Goal: Find specific page/section: Find specific page/section

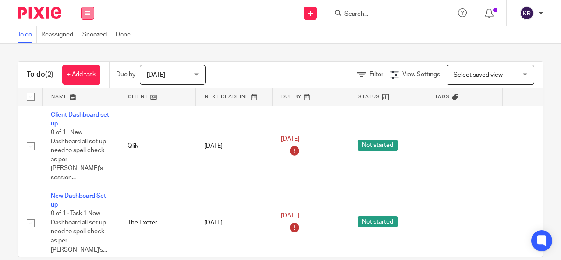
click at [85, 13] on icon at bounding box center [87, 13] width 5 height 5
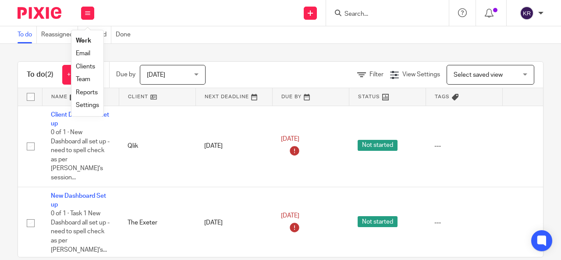
click at [88, 64] on link "Clients" at bounding box center [85, 67] width 19 height 6
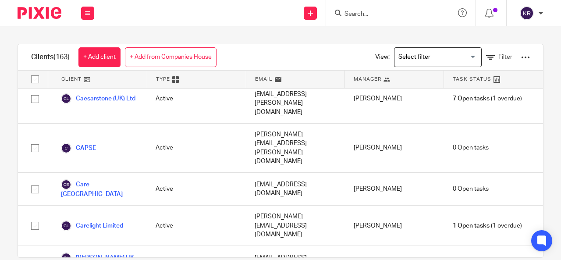
scroll to position [963, 0]
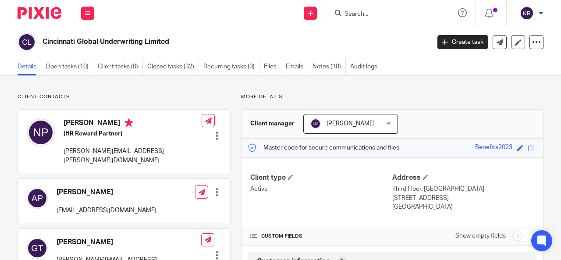
drag, startPoint x: 465, startPoint y: 145, endPoint x: 504, endPoint y: 148, distance: 39.6
click at [504, 148] on div "Master code for secure communications and files Benefits2023 Save Benefits2023" at bounding box center [391, 147] width 301 height 19
copy div "Benefits2023"
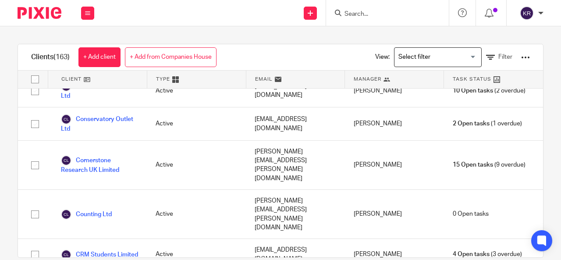
scroll to position [1577, 0]
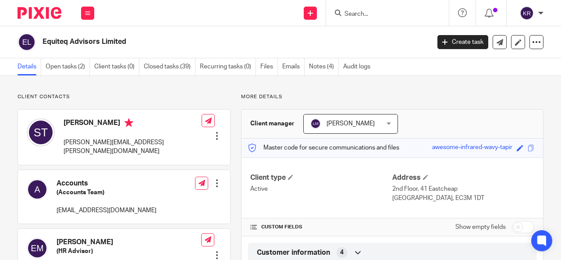
drag, startPoint x: 416, startPoint y: 145, endPoint x: 505, endPoint y: 145, distance: 88.9
click at [505, 145] on div "Master code for secure communications and files awesome-infrared-wavy-tapir Sav…" at bounding box center [391, 147] width 301 height 19
copy div "awesome-infrared-wavy-tapir"
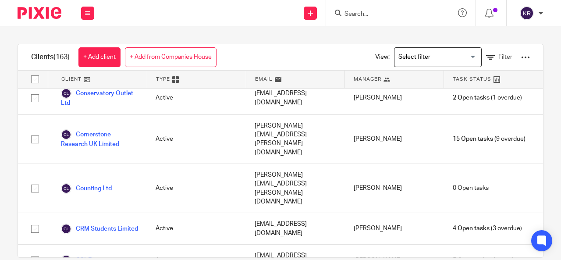
scroll to position [1577, 0]
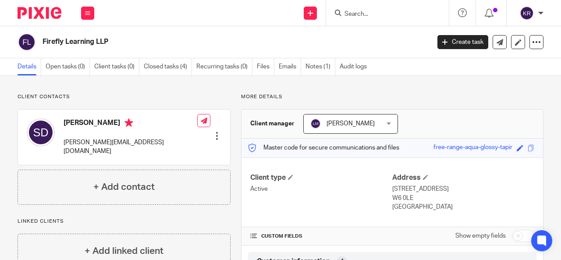
drag, startPoint x: 420, startPoint y: 146, endPoint x: 505, endPoint y: 146, distance: 85.0
click at [505, 146] on div "Master code for secure communications and files free-range-aqua-glossy-tapir Sa…" at bounding box center [391, 147] width 301 height 19
copy div "free-range-aqua-glossy-tapir"
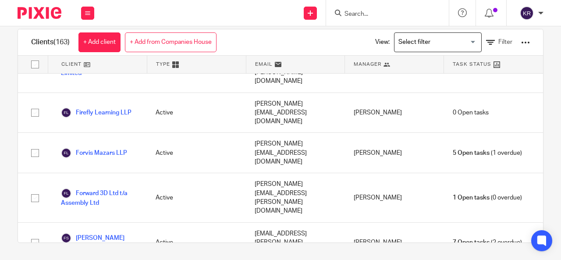
scroll to position [2190, 0]
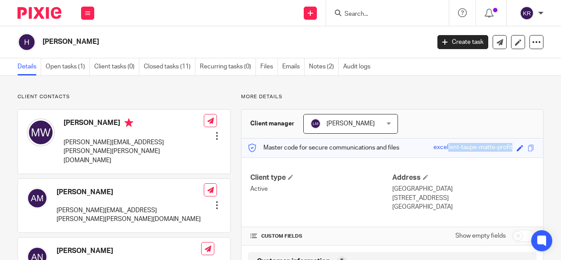
drag, startPoint x: 424, startPoint y: 144, endPoint x: 508, endPoint y: 145, distance: 84.5
click at [508, 145] on div "Master code for secure communications and files excellent-taupe-matte-profit Sa…" at bounding box center [391, 147] width 301 height 19
copy div "excellent-taupe-matte-profit"
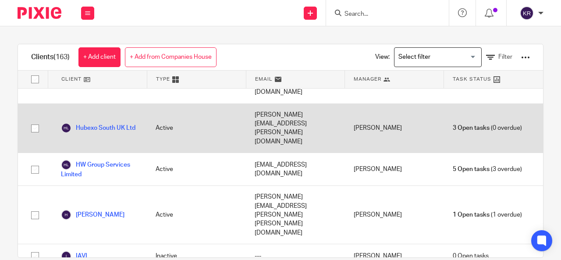
scroll to position [2978, 0]
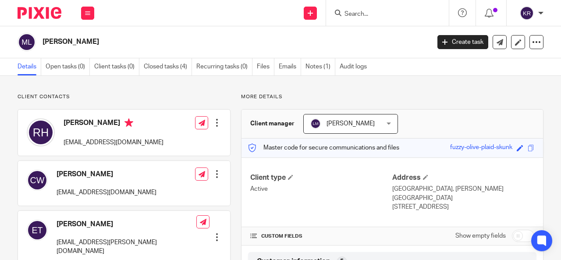
drag, startPoint x: 435, startPoint y: 146, endPoint x: 505, endPoint y: 148, distance: 69.7
click at [505, 148] on div "Master code for secure communications and files fuzzy-olive-plaid-skunk Save fu…" at bounding box center [391, 147] width 301 height 19
copy div "fuzzy-olive-plaid-skunk"
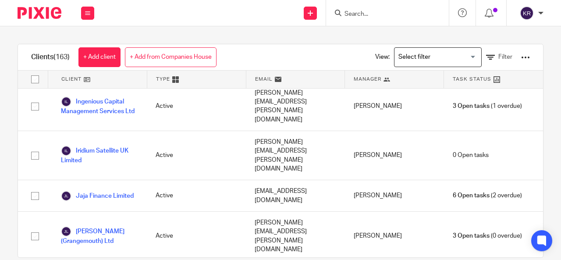
scroll to position [3197, 0]
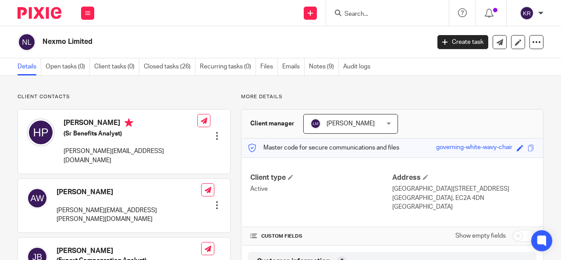
drag, startPoint x: 425, startPoint y: 145, endPoint x: 505, endPoint y: 150, distance: 80.3
click at [505, 150] on div "Master code for secure communications and files governing-white-wavy-chair Save…" at bounding box center [391, 147] width 301 height 19
copy div "governing-white-wavy-chair"
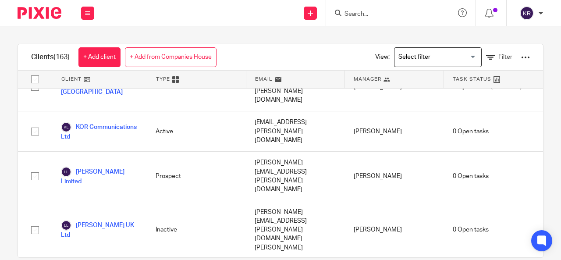
scroll to position [3460, 0]
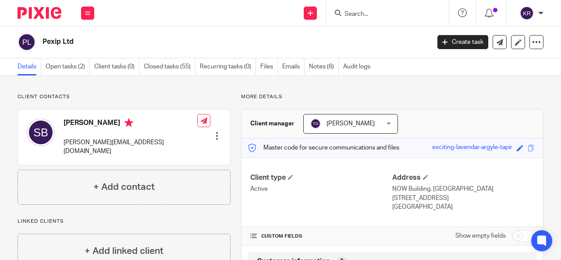
drag, startPoint x: 421, startPoint y: 146, endPoint x: 507, endPoint y: 151, distance: 86.0
click at [507, 151] on div "Master code for secure communications and files exciting-lavendar-argyle-tapir …" at bounding box center [391, 147] width 301 height 19
copy div "exciting-lavendar-argyle-tapir"
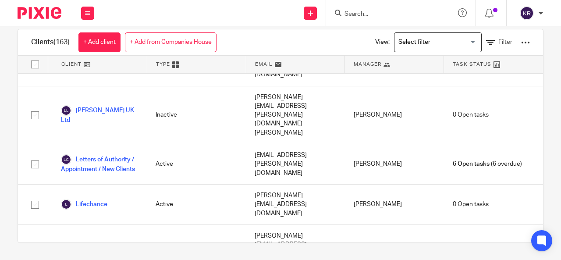
scroll to position [3591, 0]
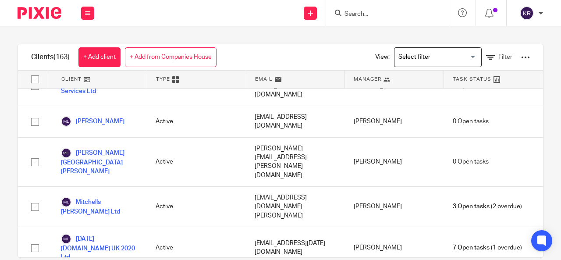
scroll to position [4029, 0]
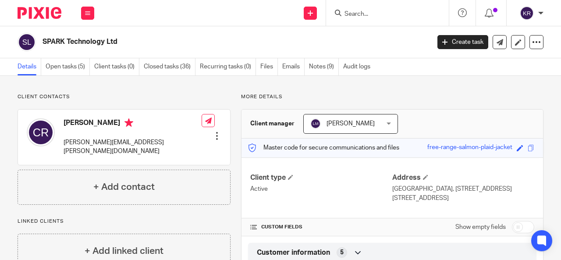
drag, startPoint x: 416, startPoint y: 146, endPoint x: 507, endPoint y: 149, distance: 90.7
click at [507, 149] on div "Master code for secure communications and files free-range-salmon-plaid-jacket …" at bounding box center [391, 147] width 301 height 19
copy div "free-range-salmon-plaid-jacket"
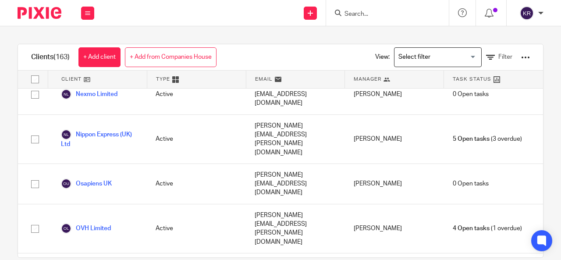
scroll to position [4423, 0]
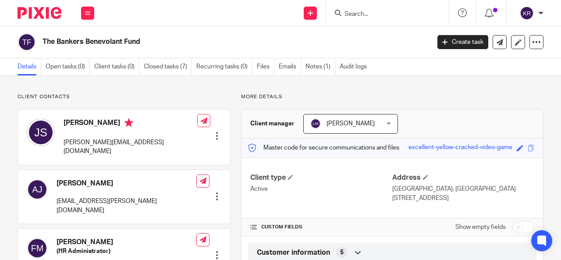
drag, startPoint x: 400, startPoint y: 143, endPoint x: 505, endPoint y: 146, distance: 104.3
click at [505, 146] on div "excellent-yellow-cracked-video-game" at bounding box center [460, 148] width 104 height 10
copy div "excellent-yellow-cracked-video-game"
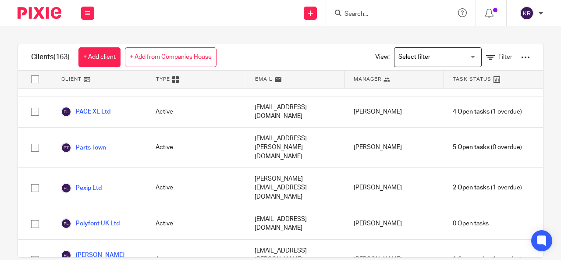
scroll to position [4686, 0]
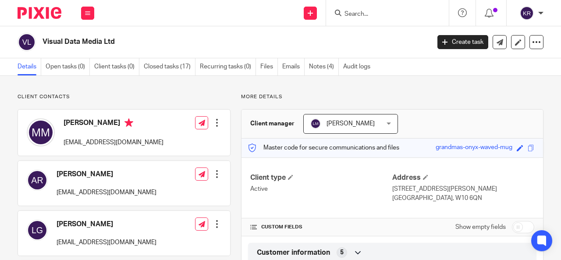
drag, startPoint x: 427, startPoint y: 144, endPoint x: 504, endPoint y: 147, distance: 77.6
click at [504, 147] on div "Master code for secure communications and files grandmas-onyx-waved-mug Save gr…" at bounding box center [391, 147] width 301 height 19
copy div "grandmas-onyx-waved-mug"
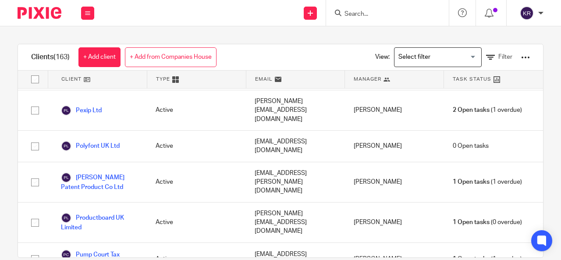
scroll to position [4726, 0]
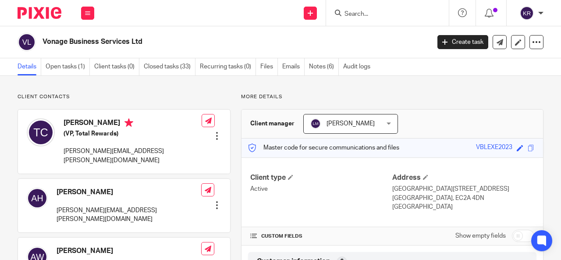
drag, startPoint x: 466, startPoint y: 146, endPoint x: 506, endPoint y: 148, distance: 40.8
click at [506, 148] on div "Master code for secure communications and files VBLEXE2023 Save VBLEXE2023" at bounding box center [391, 147] width 301 height 19
copy div "VBLEXE2023"
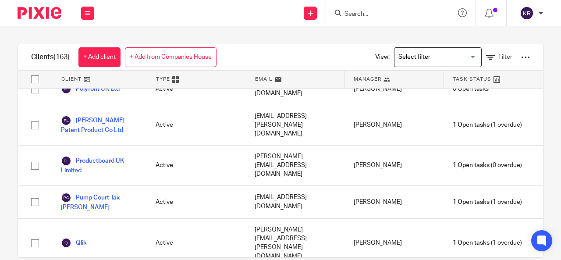
scroll to position [4726, 0]
